Goal: Task Accomplishment & Management: Manage account settings

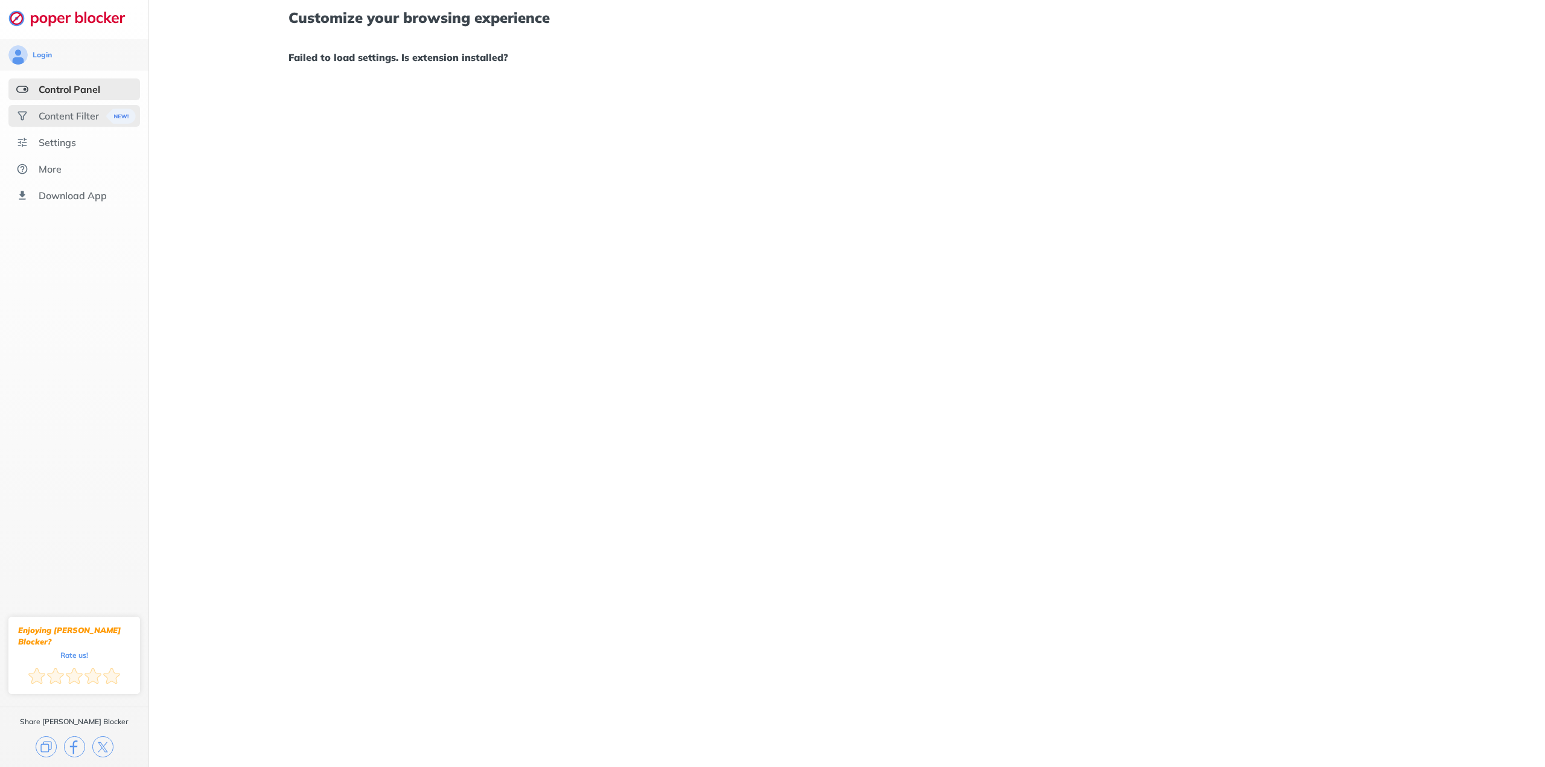
click at [69, 121] on div "Content Filter" at bounding box center [69, 116] width 60 height 12
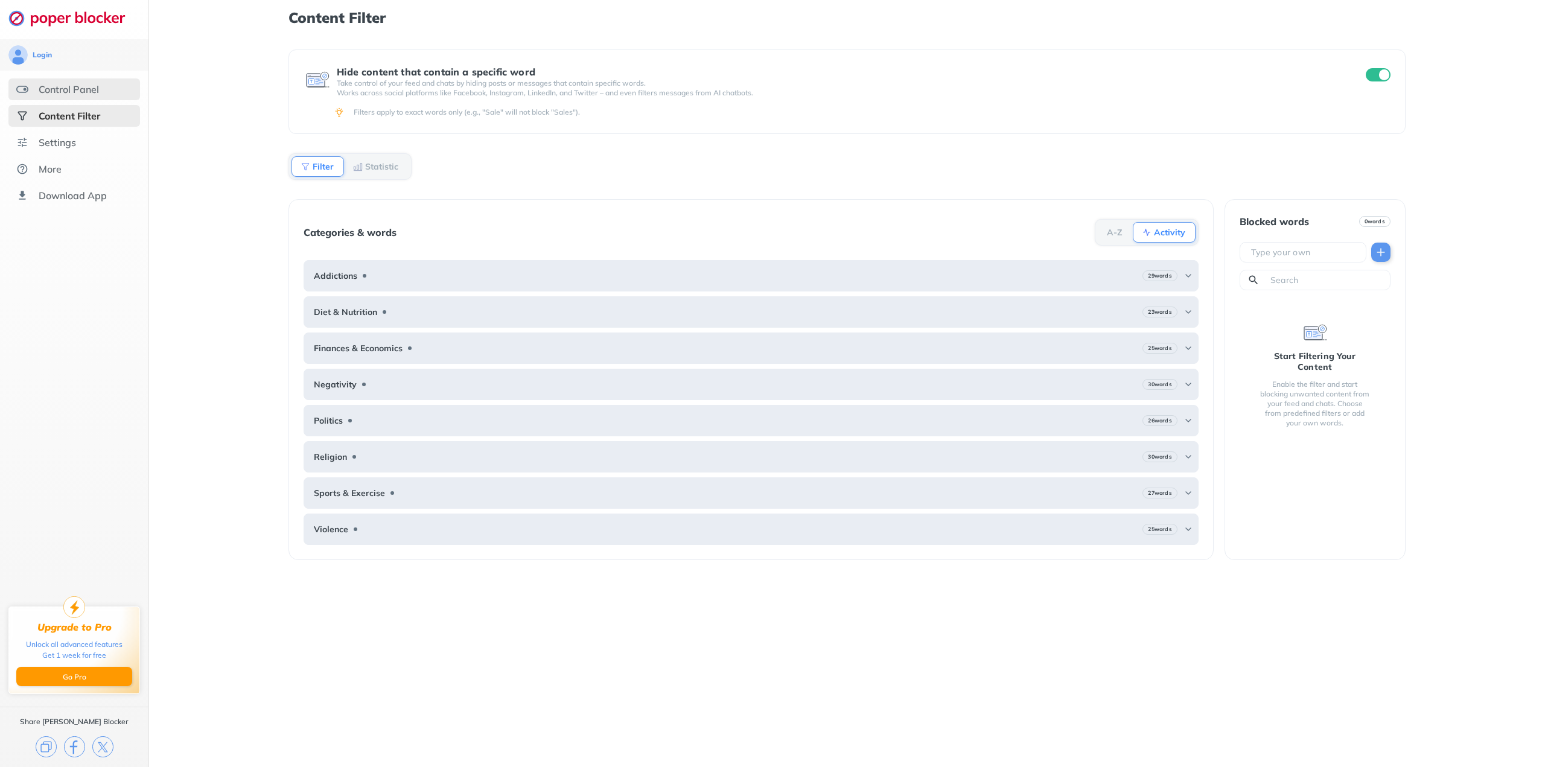
click at [81, 88] on div "Control Panel" at bounding box center [69, 89] width 60 height 12
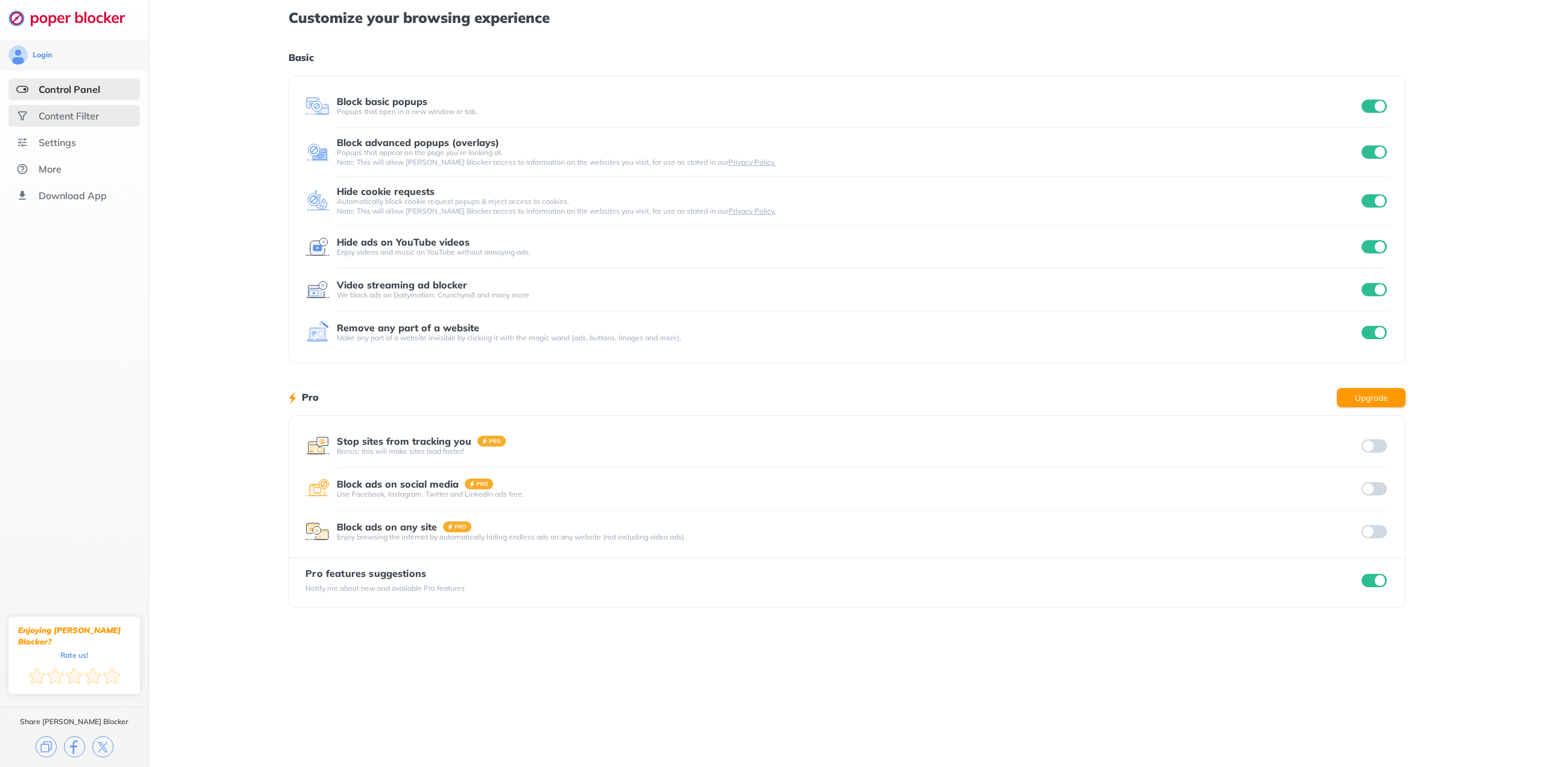
click at [50, 123] on div "Content Filter" at bounding box center [74, 116] width 132 height 22
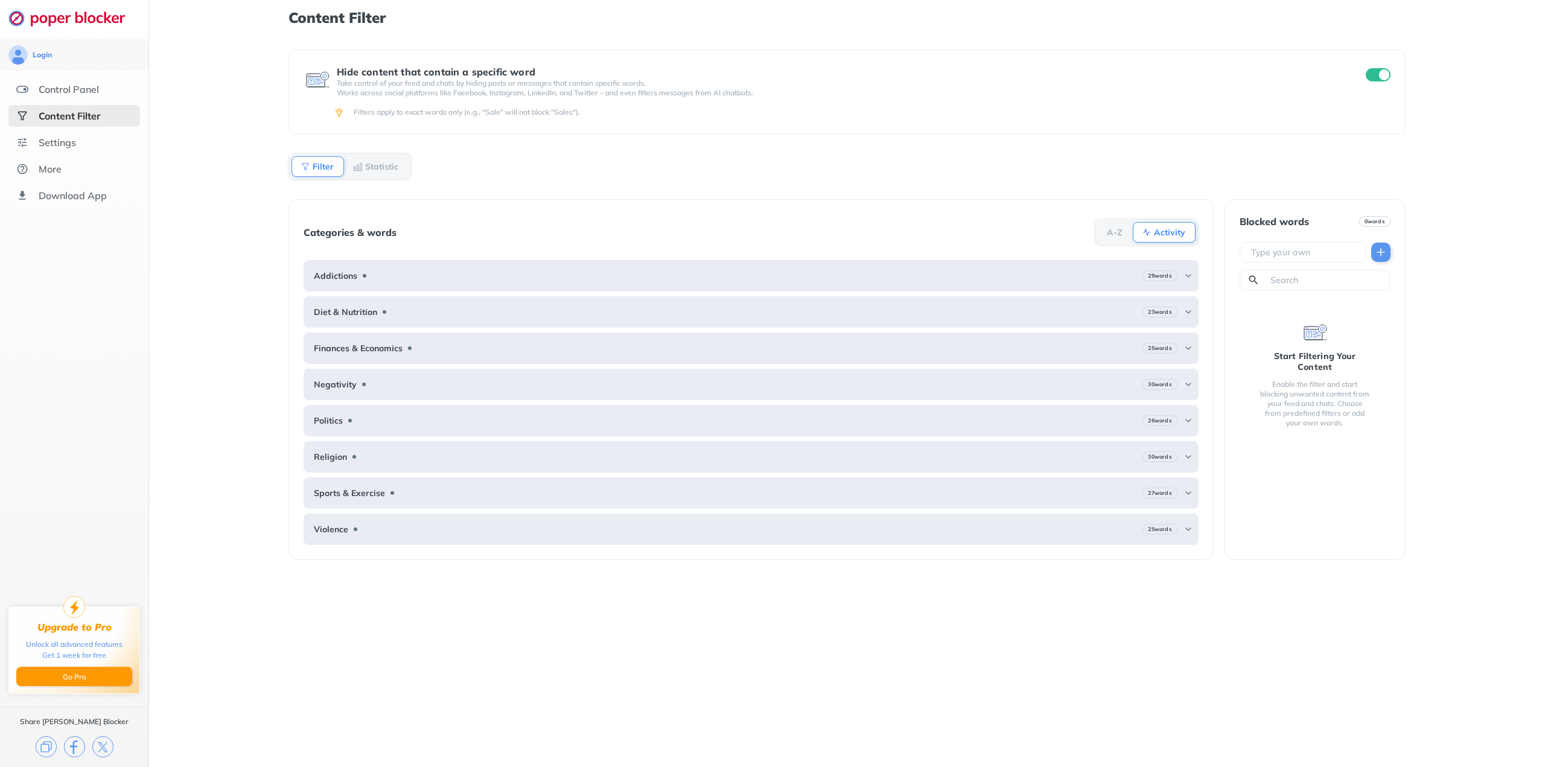
click at [1273, 250] on input "text" at bounding box center [1305, 252] width 111 height 12
click at [365, 164] on b "Statistic" at bounding box center [381, 166] width 33 height 7
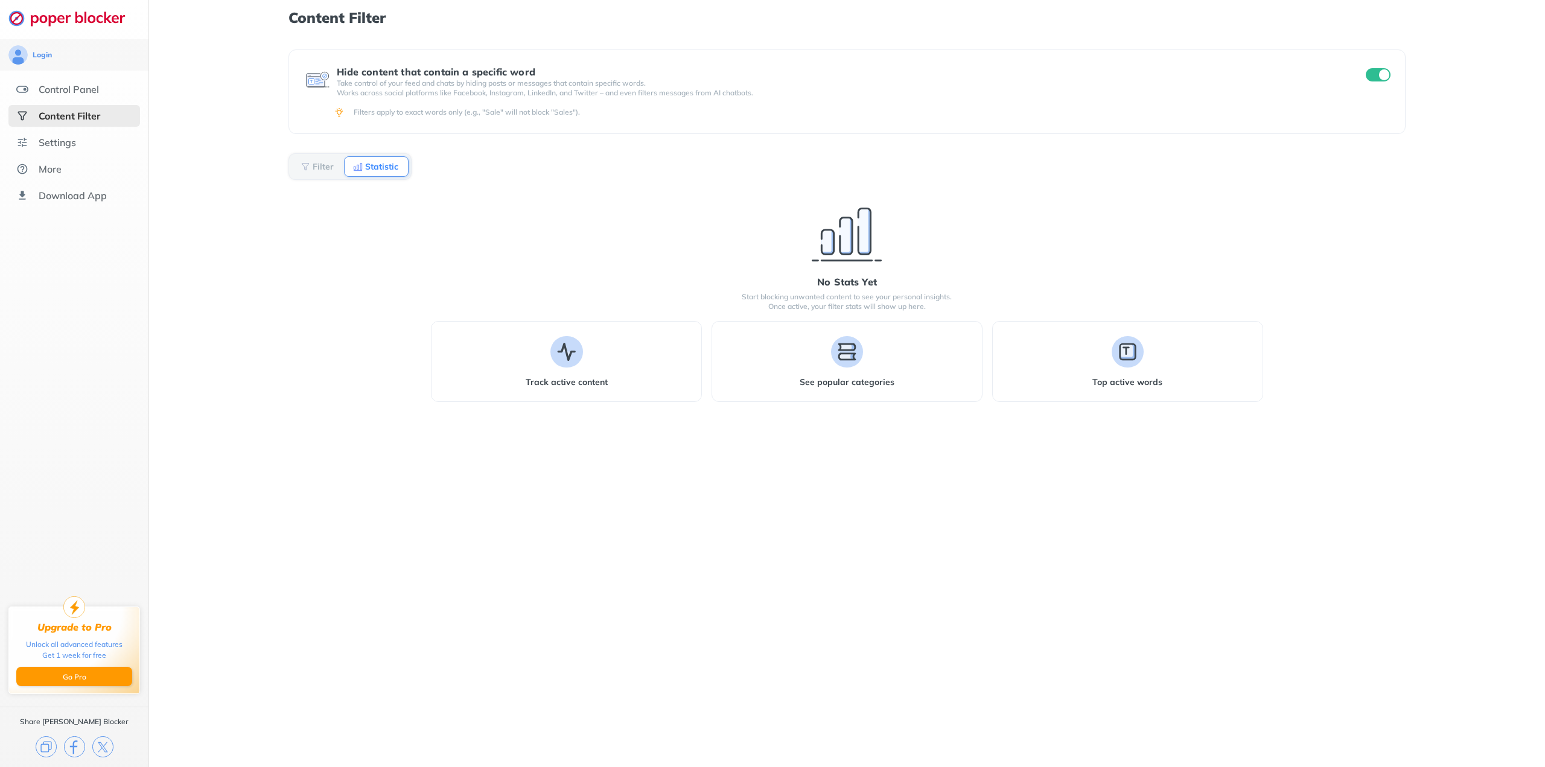
click at [316, 166] on b "Filter" at bounding box center [323, 166] width 21 height 7
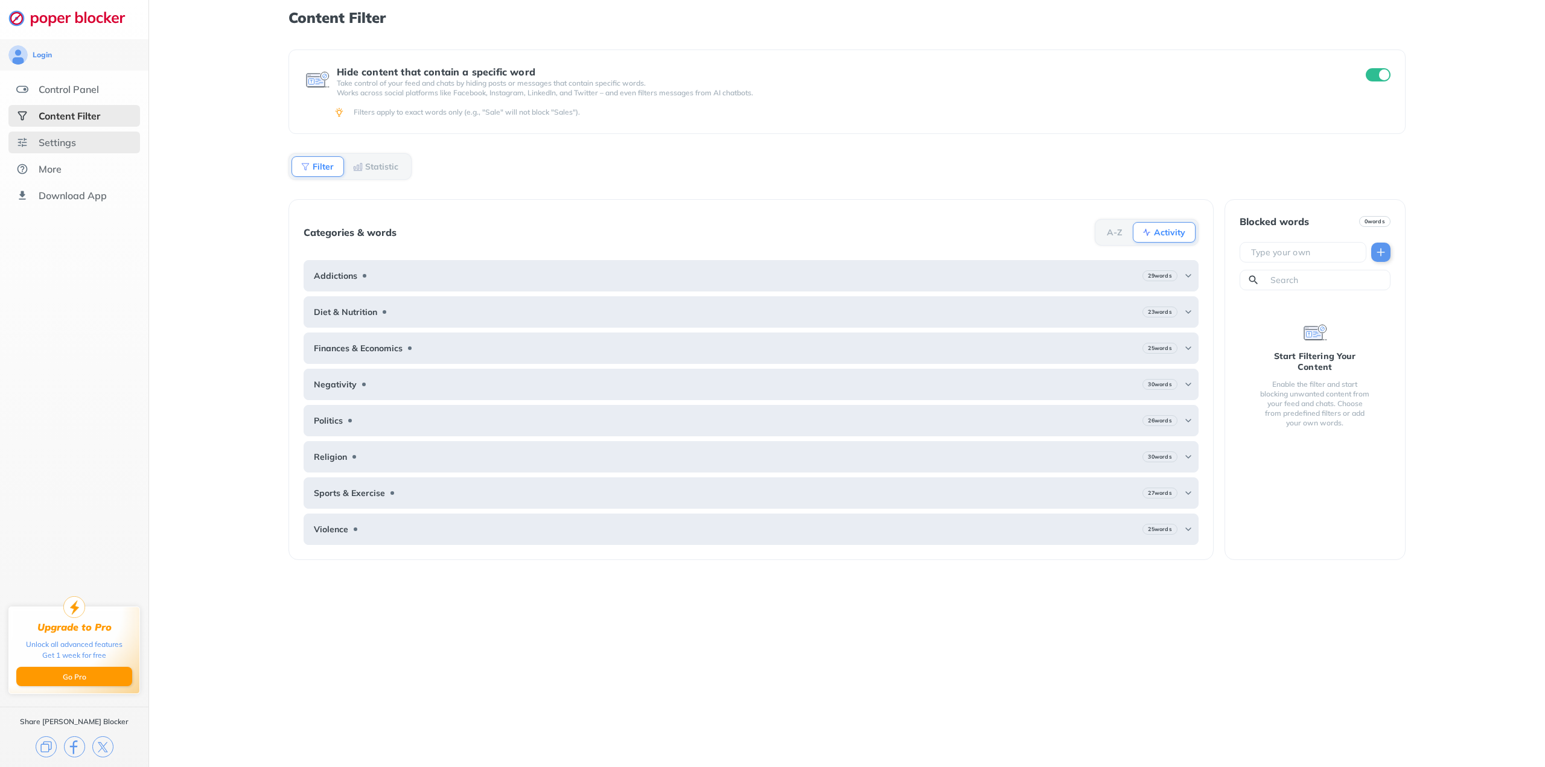
click at [70, 150] on div "Settings" at bounding box center [74, 143] width 132 height 22
